Goal: Information Seeking & Learning: Learn about a topic

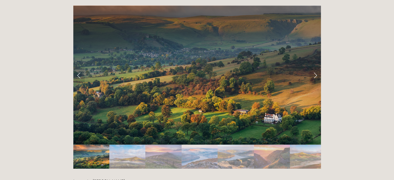
scroll to position [1040, 0]
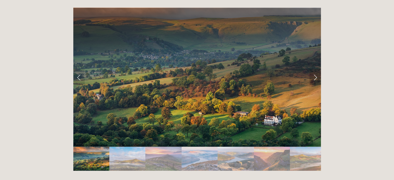
click at [314, 69] on link "Next Slide" at bounding box center [315, 77] width 11 height 16
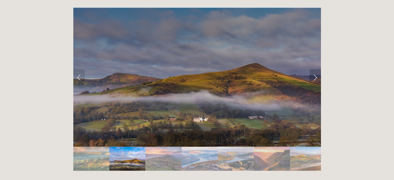
click at [316, 69] on link "Next Slide" at bounding box center [315, 77] width 11 height 16
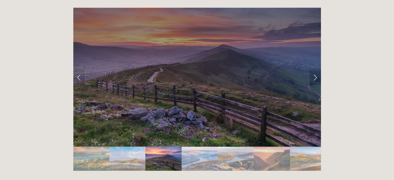
click at [316, 69] on link "Next Slide" at bounding box center [315, 77] width 11 height 16
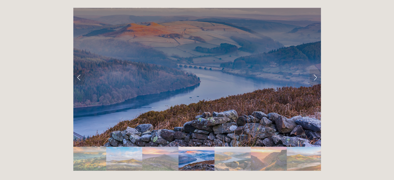
click at [223, 175] on div at bounding box center [197, 175] width 248 height 0
click at [313, 69] on link "Next Slide" at bounding box center [315, 77] width 11 height 16
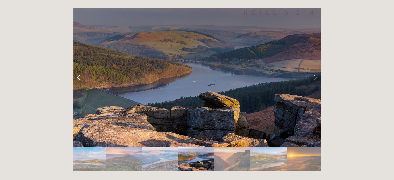
click at [313, 69] on link "Next Slide" at bounding box center [315, 77] width 11 height 16
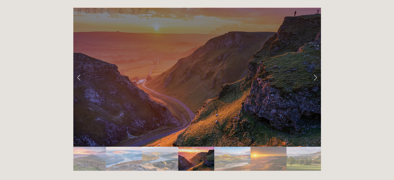
click at [313, 69] on link "Next Slide" at bounding box center [315, 77] width 11 height 16
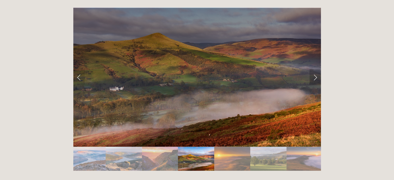
click at [313, 69] on link "Next Slide" at bounding box center [315, 77] width 11 height 16
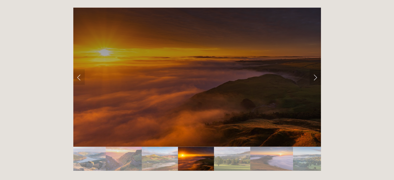
click at [313, 69] on link "Next Slide" at bounding box center [315, 77] width 11 height 16
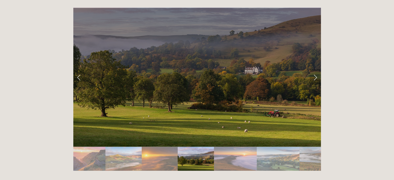
click at [313, 69] on link "Next Slide" at bounding box center [315, 77] width 11 height 16
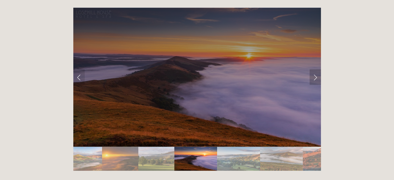
click at [313, 69] on link "Next Slide" at bounding box center [315, 77] width 11 height 16
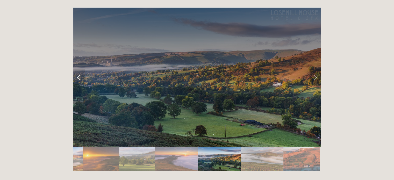
click at [317, 69] on link "Next Slide" at bounding box center [315, 77] width 11 height 16
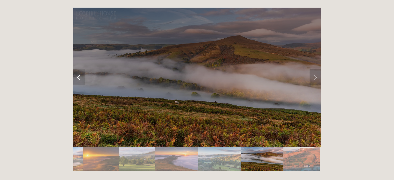
click at [317, 69] on link "Next Slide" at bounding box center [315, 77] width 11 height 16
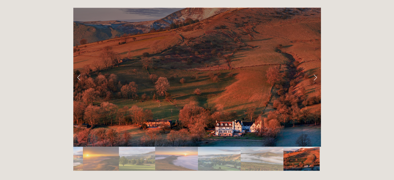
click at [317, 69] on link "Next Slide" at bounding box center [315, 77] width 11 height 16
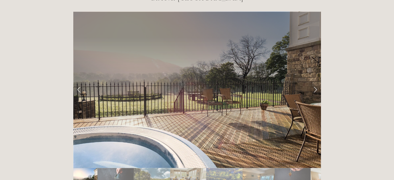
scroll to position [860, 0]
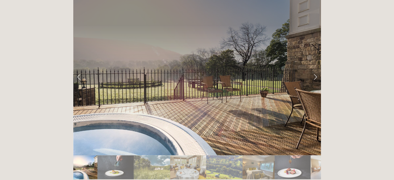
click at [316, 69] on link "Next Slide" at bounding box center [315, 77] width 11 height 16
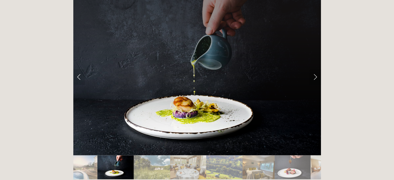
click at [316, 69] on link "Next Slide" at bounding box center [315, 77] width 11 height 16
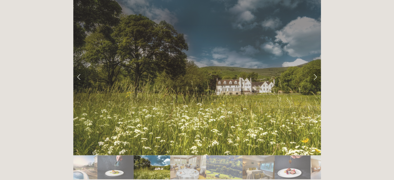
click at [316, 69] on link "Next Slide" at bounding box center [315, 77] width 11 height 16
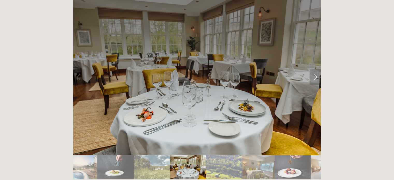
click at [316, 69] on link "Next Slide" at bounding box center [315, 77] width 11 height 16
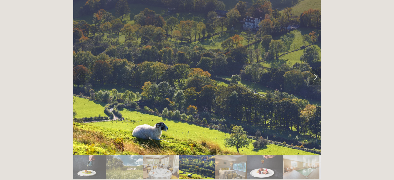
click at [316, 69] on link "Next Slide" at bounding box center [315, 77] width 11 height 16
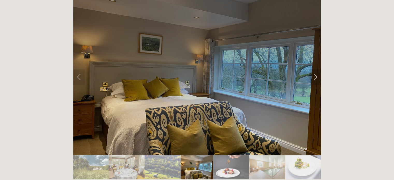
click at [316, 69] on link "Next Slide" at bounding box center [315, 77] width 11 height 16
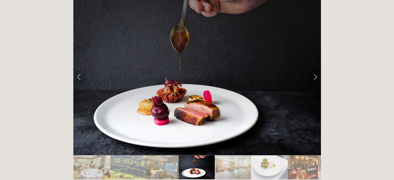
click at [316, 69] on link "Next Slide" at bounding box center [315, 77] width 11 height 16
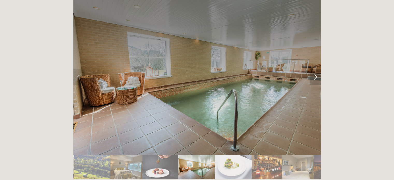
click at [316, 69] on link "Next Slide" at bounding box center [315, 77] width 11 height 16
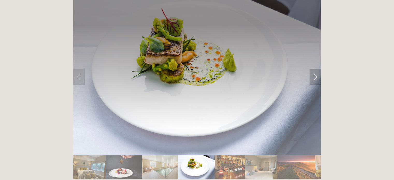
click at [316, 69] on link "Next Slide" at bounding box center [315, 77] width 11 height 16
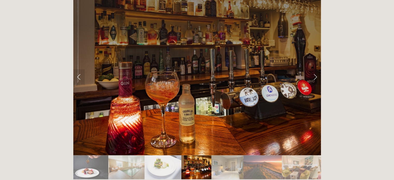
click at [316, 69] on link "Next Slide" at bounding box center [315, 77] width 11 height 16
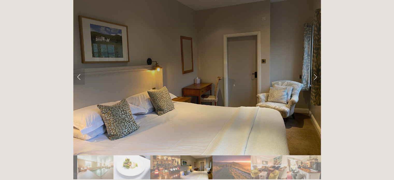
click at [316, 69] on link "Next Slide" at bounding box center [315, 77] width 11 height 16
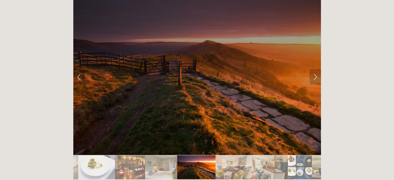
click at [316, 69] on link "Next Slide" at bounding box center [315, 77] width 11 height 16
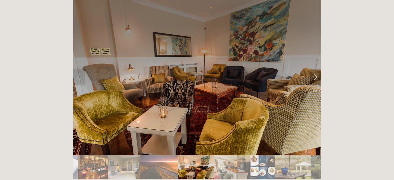
click at [316, 69] on link "Next Slide" at bounding box center [315, 77] width 11 height 16
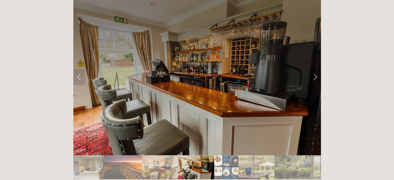
click at [316, 69] on link "Next Slide" at bounding box center [315, 77] width 11 height 16
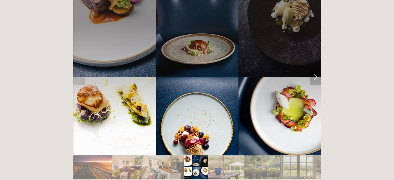
click at [316, 69] on link "Next Slide" at bounding box center [315, 77] width 11 height 16
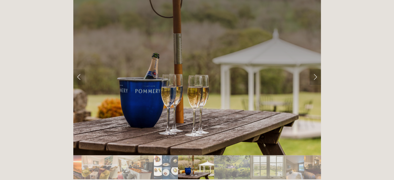
click at [316, 69] on link "Next Slide" at bounding box center [315, 77] width 11 height 16
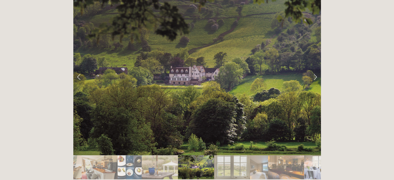
click at [316, 69] on link "Next Slide" at bounding box center [315, 77] width 11 height 16
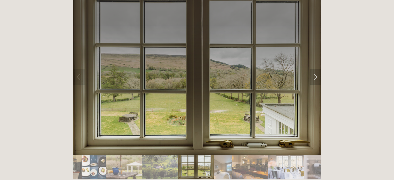
click at [316, 69] on link "Next Slide" at bounding box center [315, 77] width 11 height 16
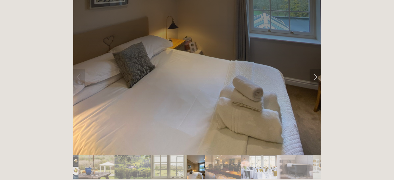
click at [316, 69] on link "Next Slide" at bounding box center [315, 77] width 11 height 16
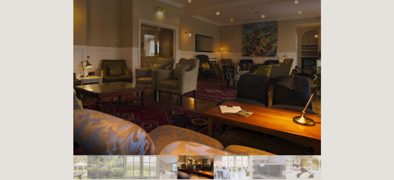
click at [316, 69] on link "Next Slide" at bounding box center [315, 77] width 11 height 16
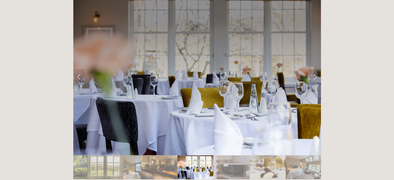
click at [316, 69] on link "Next Slide" at bounding box center [315, 77] width 11 height 16
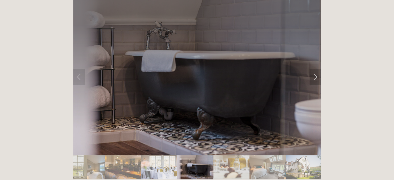
click at [316, 69] on link "Next Slide" at bounding box center [315, 77] width 11 height 16
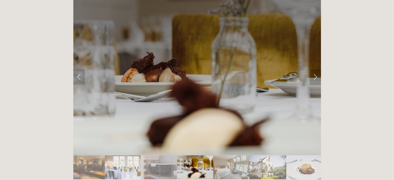
click at [316, 69] on link "Next Slide" at bounding box center [315, 77] width 11 height 16
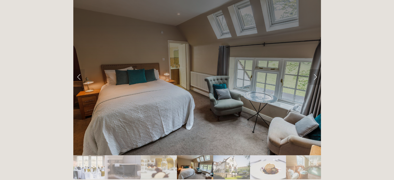
click at [316, 69] on link "Next Slide" at bounding box center [315, 77] width 11 height 16
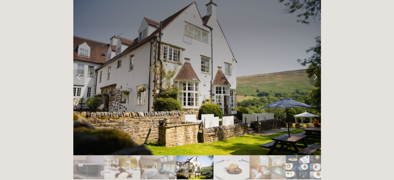
click at [316, 69] on link "Next Slide" at bounding box center [315, 77] width 11 height 16
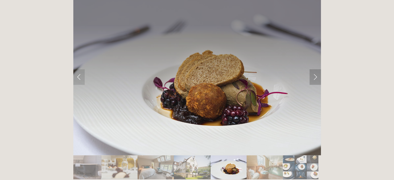
click at [316, 69] on link "Next Slide" at bounding box center [315, 77] width 11 height 16
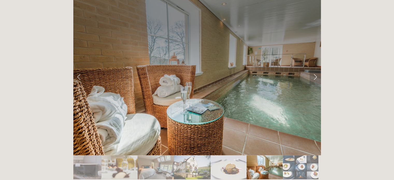
click at [316, 69] on link "Next Slide" at bounding box center [315, 77] width 11 height 16
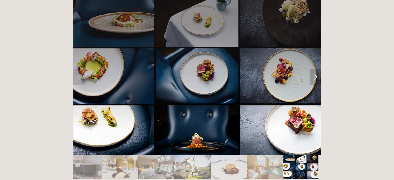
click at [316, 69] on link "Next Slide" at bounding box center [315, 77] width 11 height 16
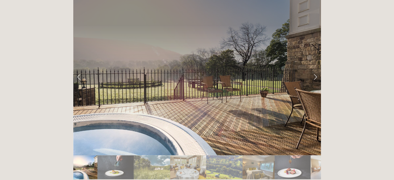
click at [316, 69] on link "Next Slide" at bounding box center [315, 77] width 11 height 16
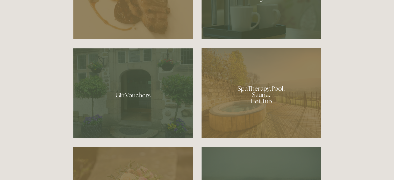
scroll to position [354, 0]
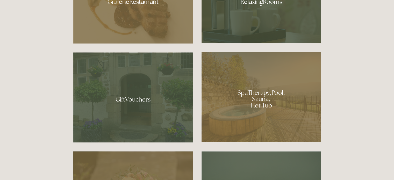
click at [263, 100] on div at bounding box center [262, 97] width 120 height 90
